Goal: Information Seeking & Learning: Learn about a topic

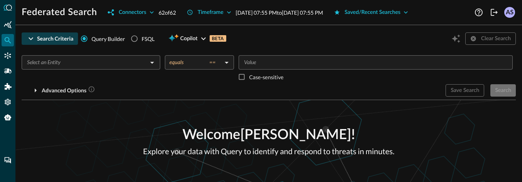
click at [48, 38] on div "Search Criteria" at bounding box center [55, 39] width 36 height 10
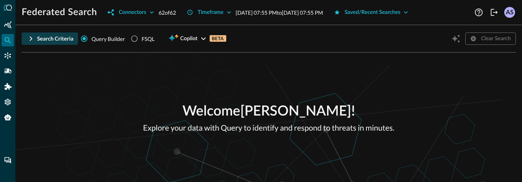
click at [48, 38] on div "Search Criteria" at bounding box center [55, 39] width 36 height 10
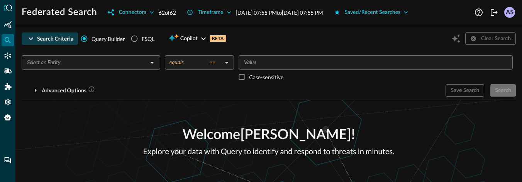
click at [48, 38] on div "Search Criteria" at bounding box center [55, 39] width 36 height 10
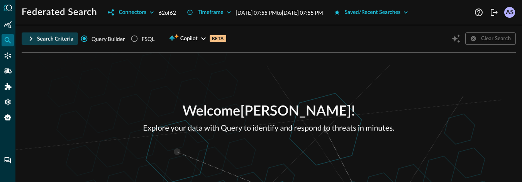
click at [48, 38] on div "Search Criteria" at bounding box center [55, 39] width 36 height 10
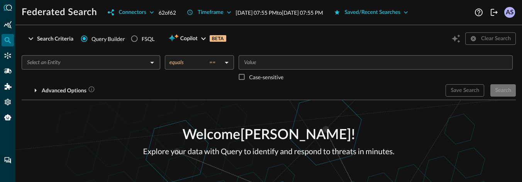
click at [55, 60] on div "​ equals == equals ​ ​ Case-sensitive" at bounding box center [269, 69] width 494 height 29
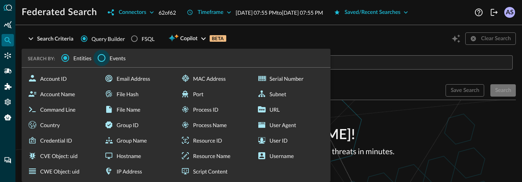
click at [105, 57] on input "Events" at bounding box center [101, 58] width 16 height 16
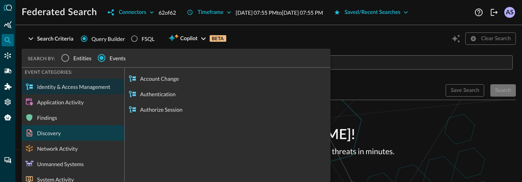
scroll to position [8, 0]
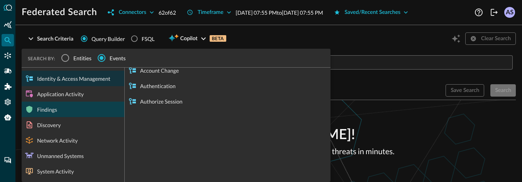
click at [59, 114] on div "Findings" at bounding box center [73, 109] width 103 height 15
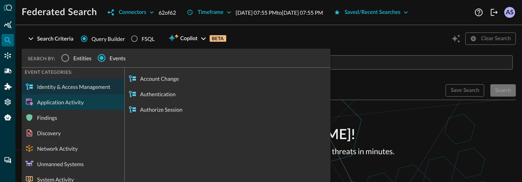
click at [81, 107] on div "Application Activity" at bounding box center [73, 101] width 103 height 15
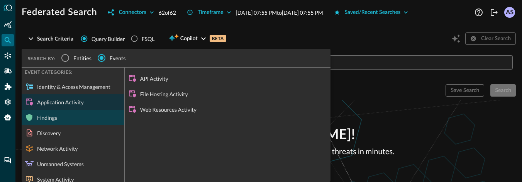
click at [67, 119] on div "Findings" at bounding box center [73, 117] width 103 height 15
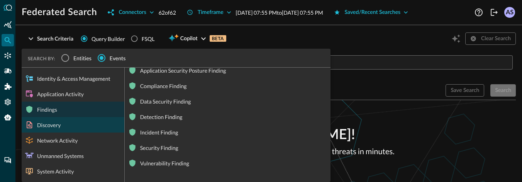
click at [62, 123] on div "Discovery" at bounding box center [73, 124] width 103 height 15
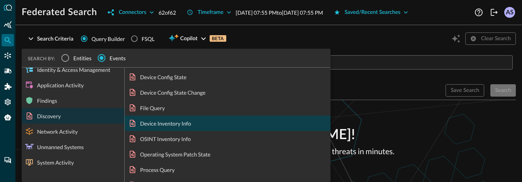
scroll to position [0, 0]
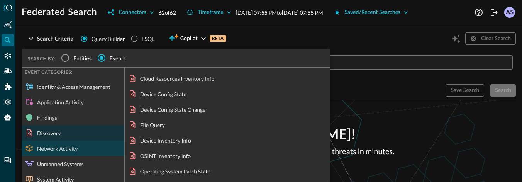
click at [69, 148] on div "Network Activity" at bounding box center [73, 148] width 103 height 15
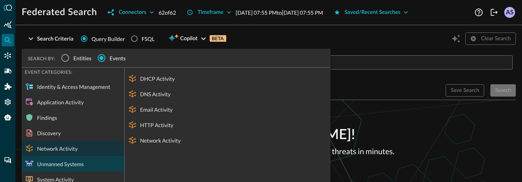
scroll to position [8, 0]
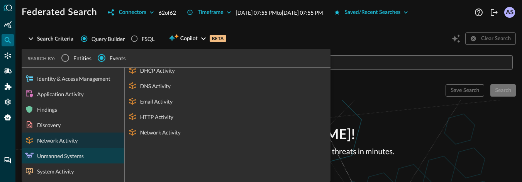
click at [54, 158] on div "Unmanned Systems" at bounding box center [73, 155] width 103 height 15
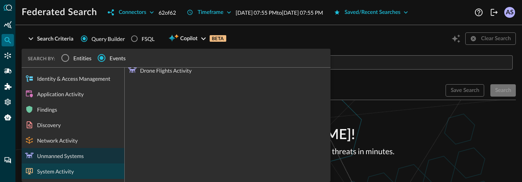
click at [71, 163] on div "System Activity" at bounding box center [73, 170] width 103 height 15
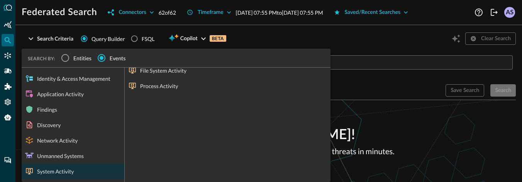
scroll to position [0, 0]
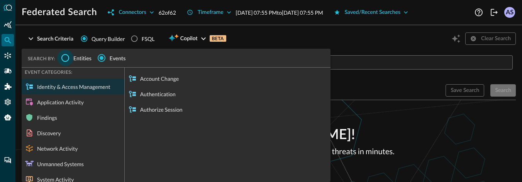
click at [65, 58] on input "Entities" at bounding box center [65, 58] width 16 height 16
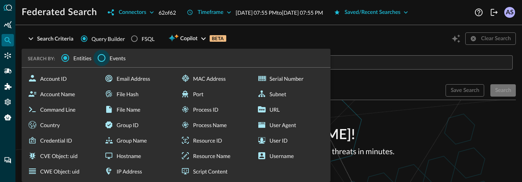
click at [101, 56] on input "Events" at bounding box center [101, 58] width 16 height 16
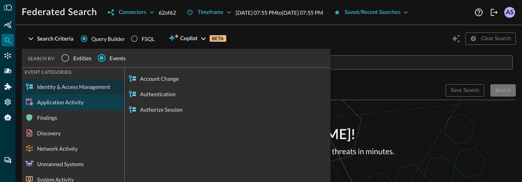
click at [85, 106] on div "Application Activity" at bounding box center [73, 101] width 103 height 15
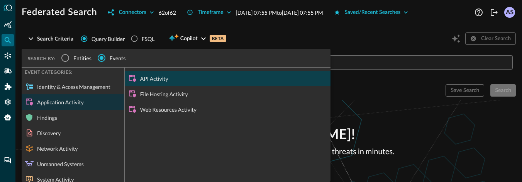
click at [161, 81] on div "API Activity" at bounding box center [228, 78] width 206 height 15
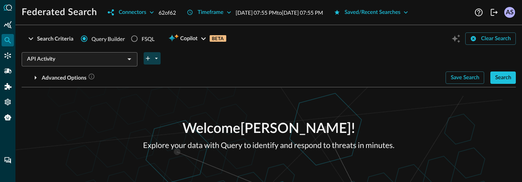
click at [151, 57] on icon "plus-arrow-button" at bounding box center [147, 58] width 7 height 7
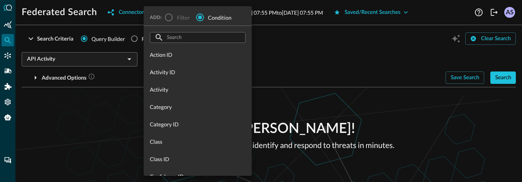
click at [165, 38] on div "​ ​" at bounding box center [198, 37] width 96 height 11
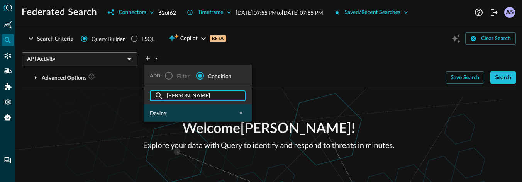
type input "[PERSON_NAME]"
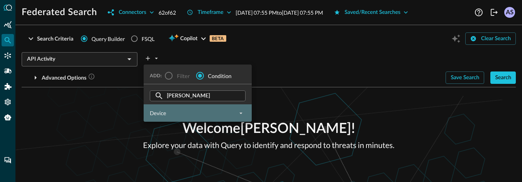
click at [191, 115] on span "Device" at bounding box center [193, 113] width 86 height 8
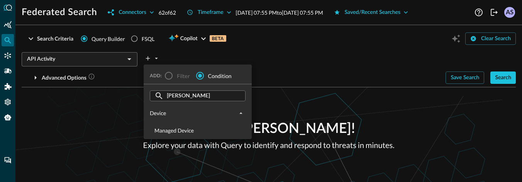
click at [127, 104] on div at bounding box center [261, 91] width 522 height 182
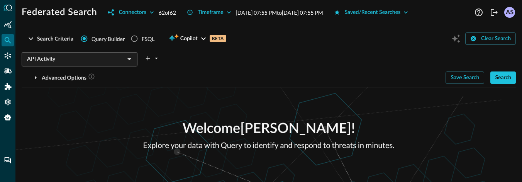
click at [127, 104] on div "ADD: Filter Condition ​ [PERSON_NAME] ​ Action ID Activity ID Activity Category…" at bounding box center [261, 91] width 522 height 182
click at [120, 57] on div "API Activity ​" at bounding box center [80, 59] width 116 height 14
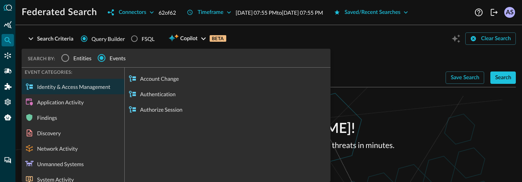
click at [74, 58] on span "Entities" at bounding box center [82, 58] width 18 height 8
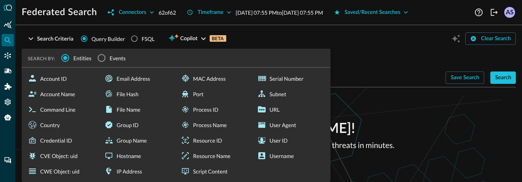
click at [373, 126] on p "Welcome [PERSON_NAME] !" at bounding box center [268, 129] width 251 height 21
